Goal: Navigation & Orientation: Find specific page/section

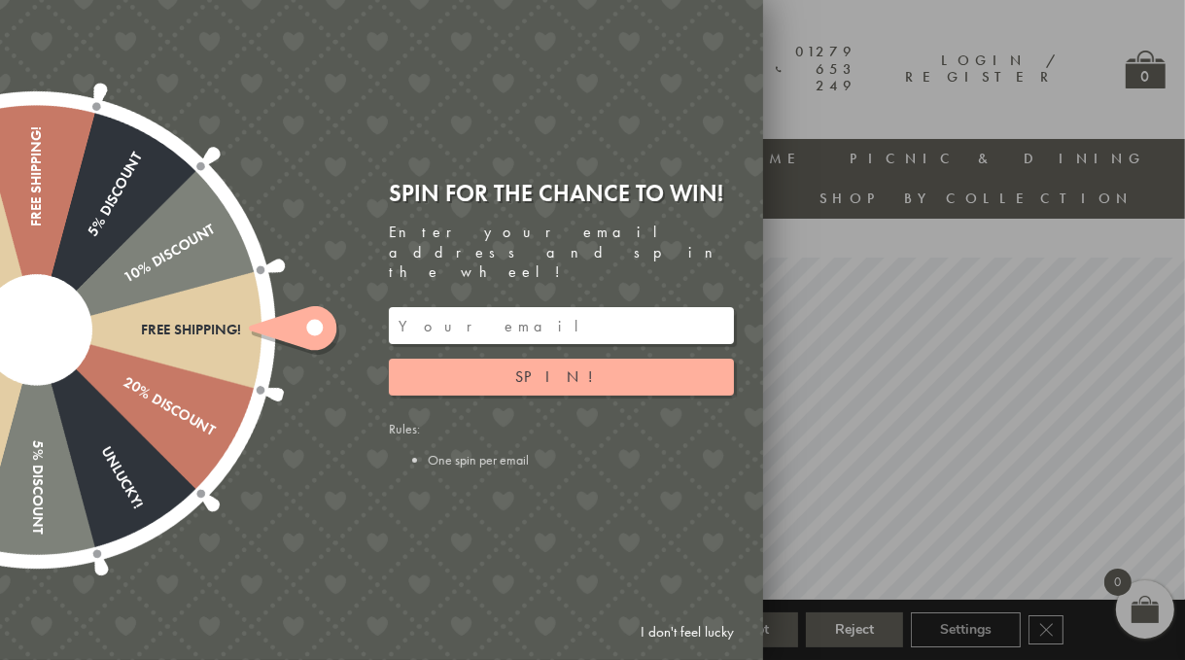
click at [688, 623] on link "I don't feel lucky" at bounding box center [687, 633] width 113 height 36
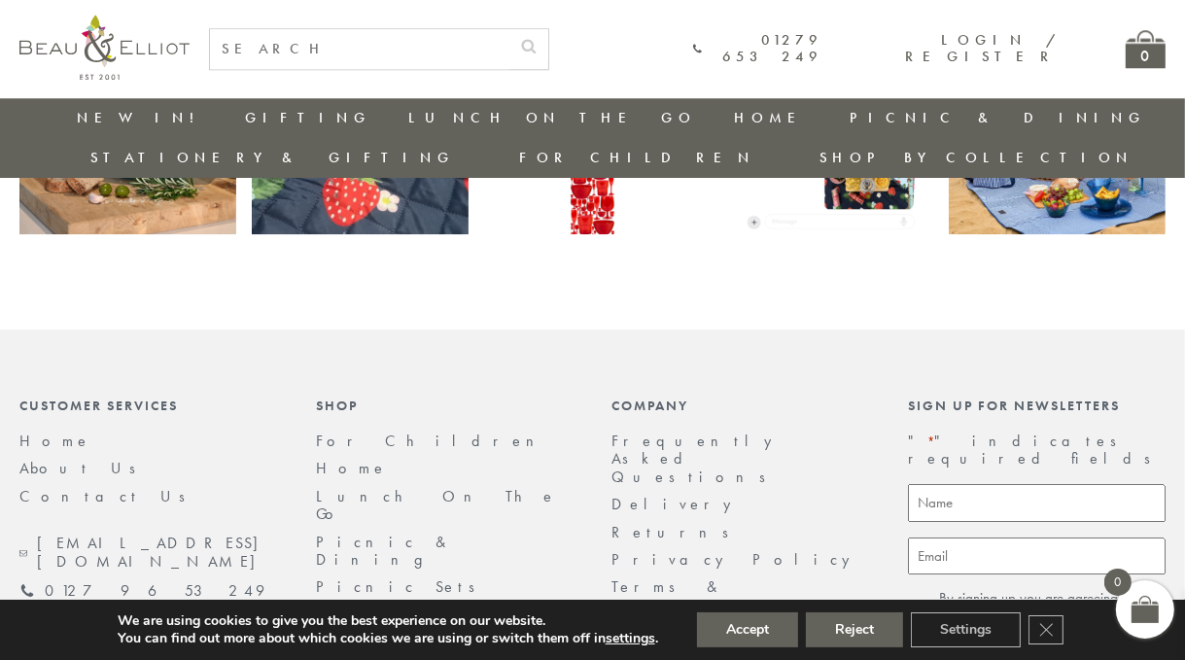
scroll to position [4063, 0]
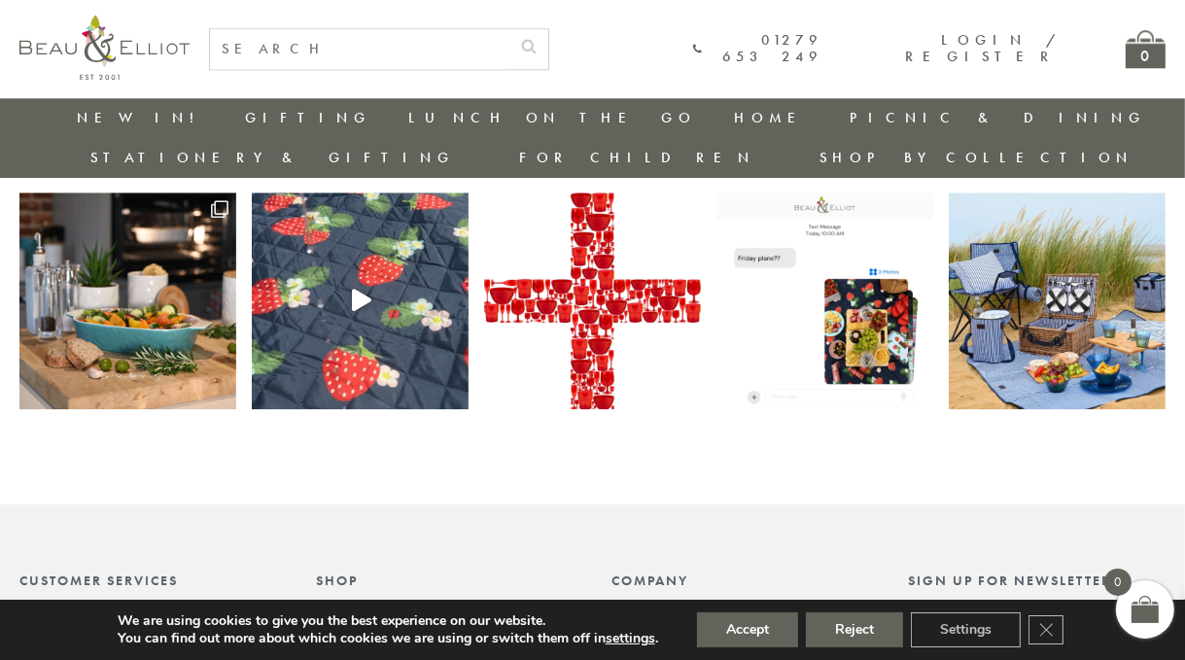
click at [455, 148] on link "Stationery & Gifting" at bounding box center [272, 157] width 365 height 19
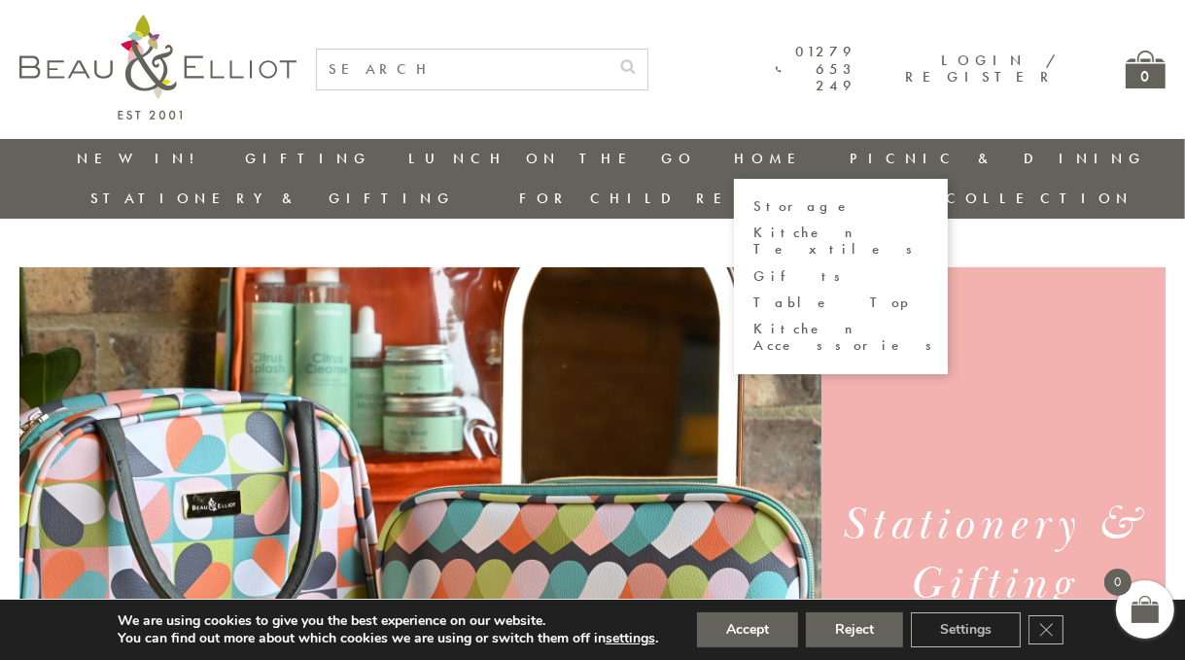
click at [754, 205] on link "Storage" at bounding box center [841, 206] width 175 height 17
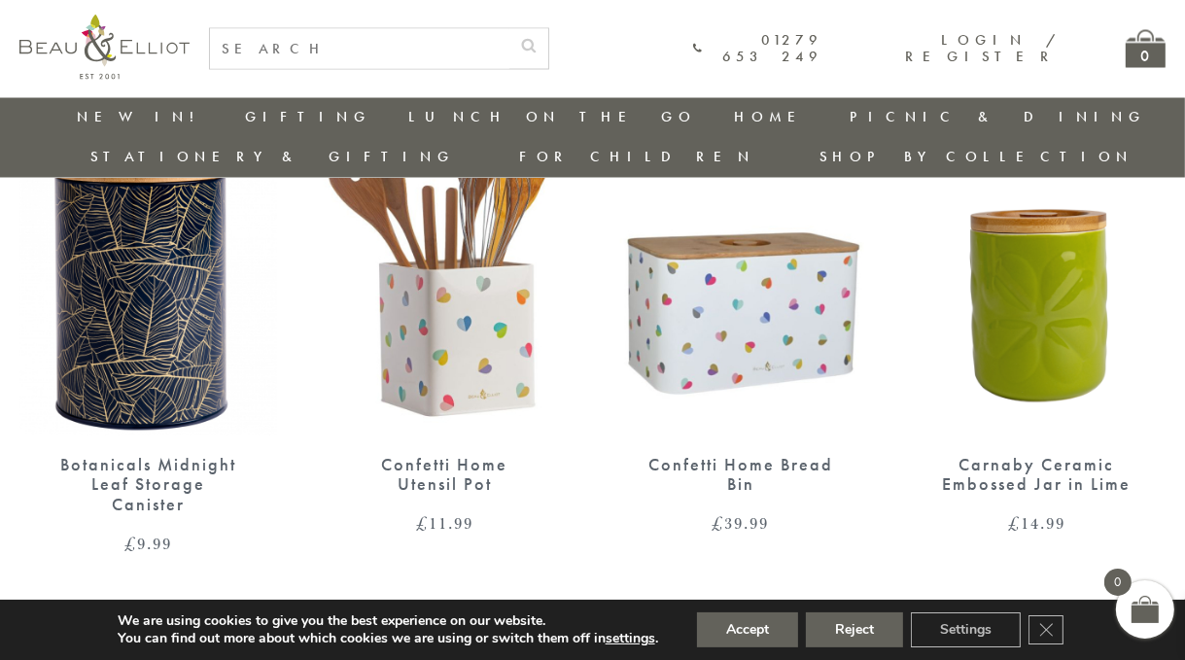
scroll to position [3348, 0]
